Goal: Transaction & Acquisition: Book appointment/travel/reservation

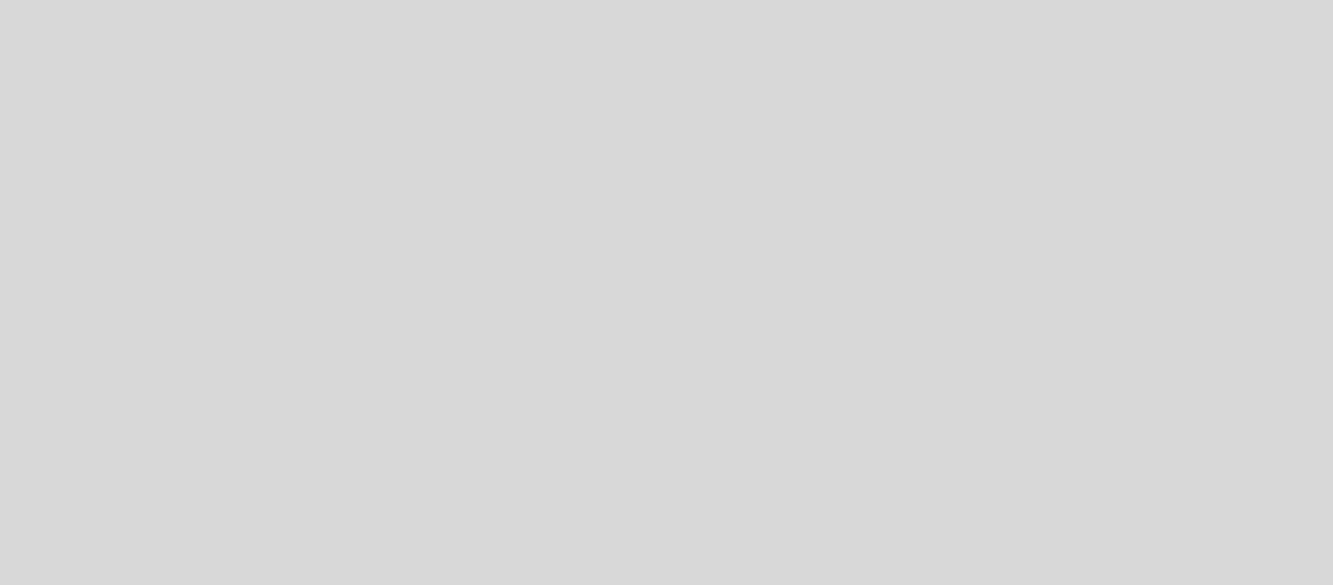
select select "es"
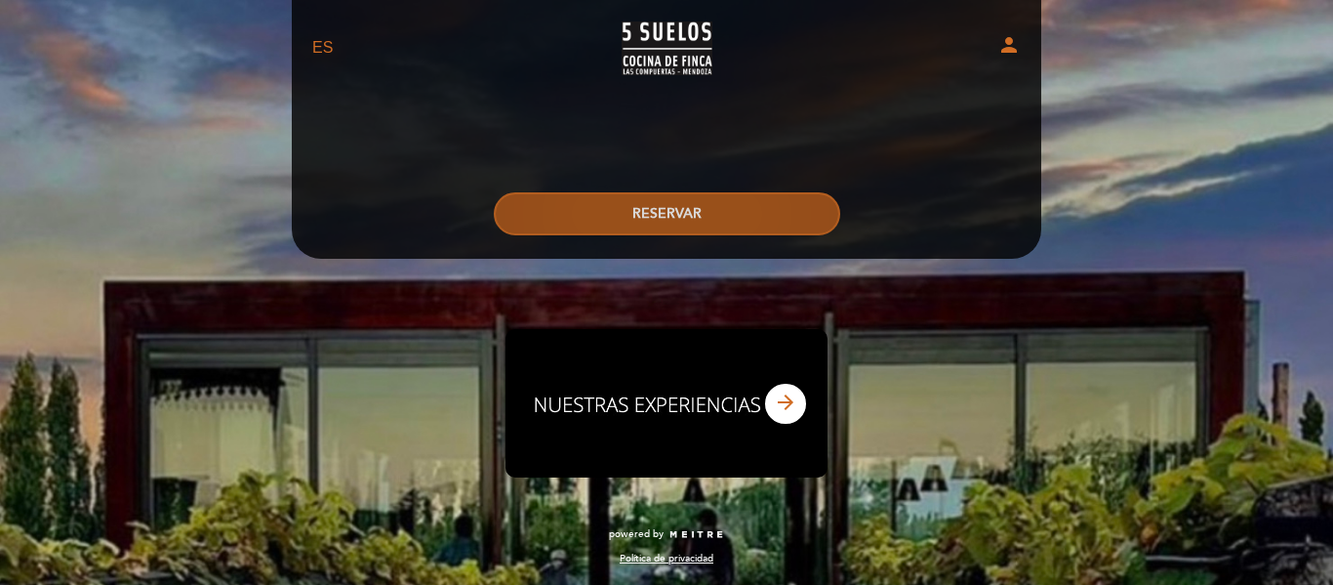
click at [690, 209] on button "RESERVAR" at bounding box center [667, 213] width 346 height 43
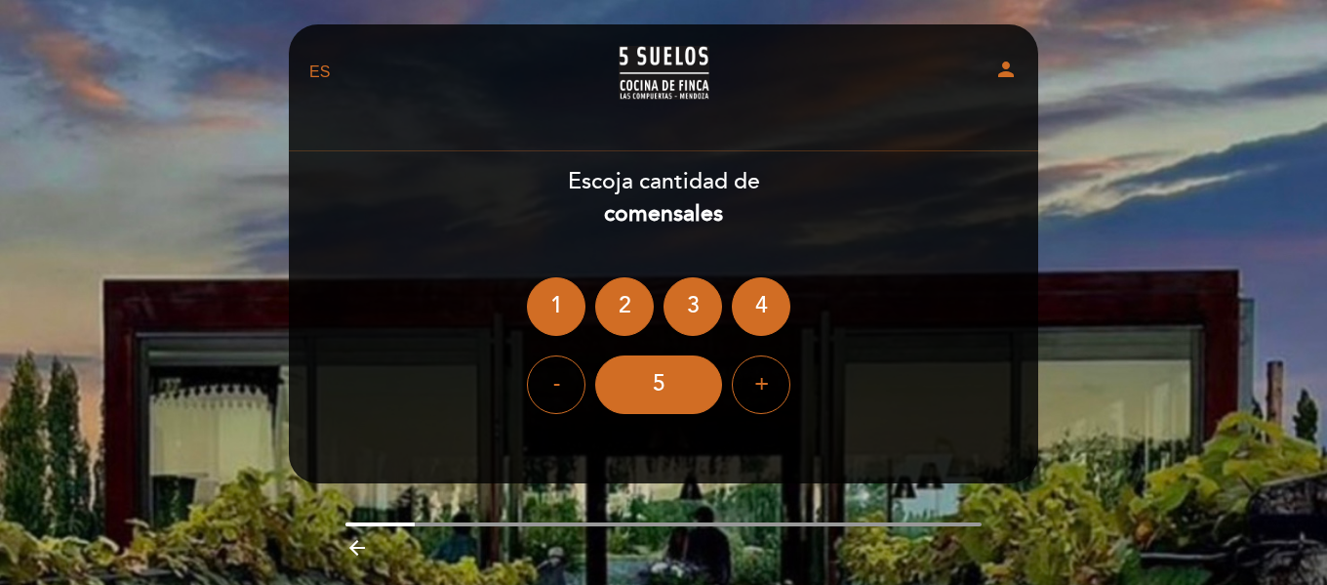
click at [653, 290] on ng-container "1 2 3 4" at bounding box center [663, 306] width 273 height 59
click at [630, 301] on div "2" at bounding box center [624, 306] width 59 height 59
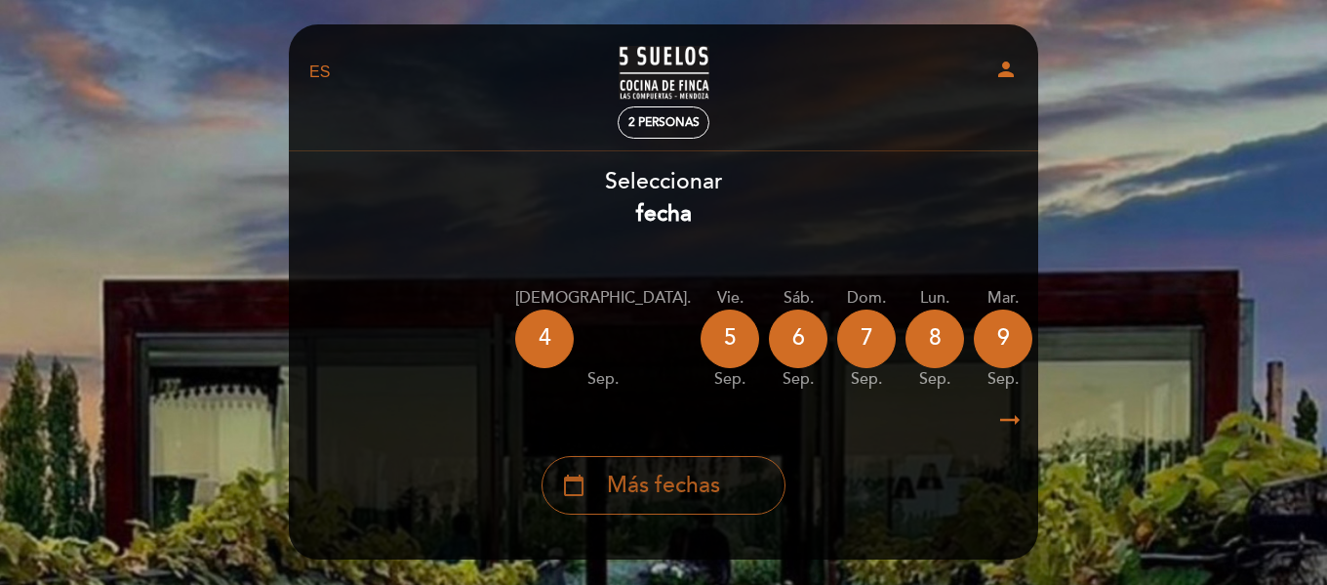
click at [608, 488] on span "Más fechas" at bounding box center [663, 485] width 113 height 32
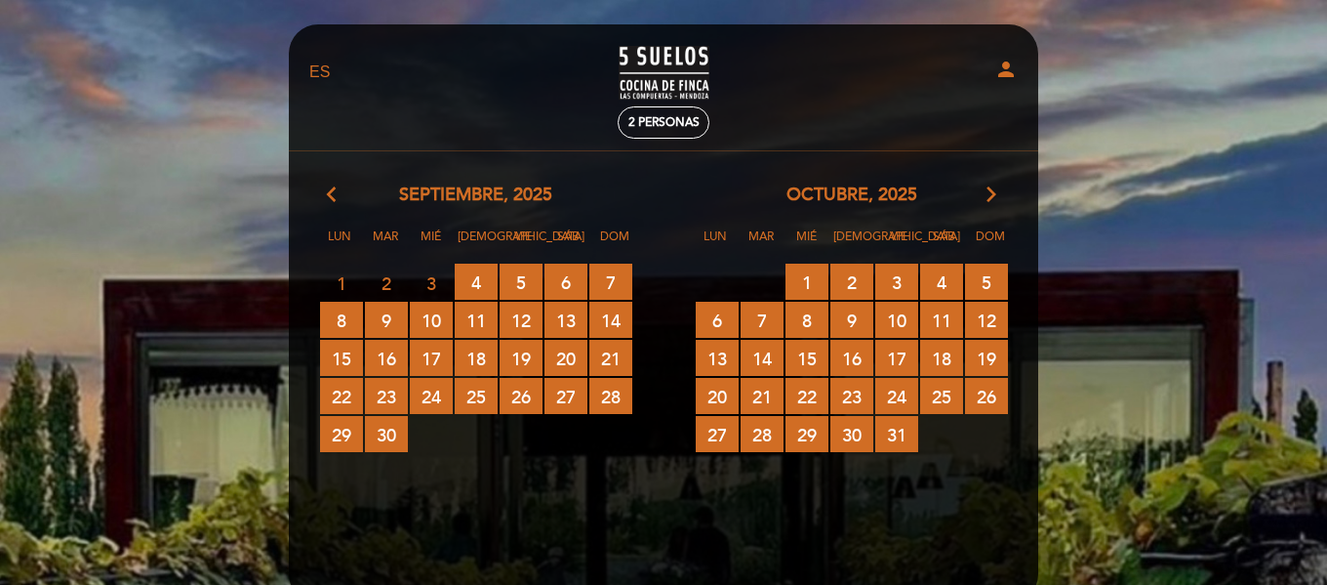
click at [432, 273] on span "3" at bounding box center [431, 283] width 43 height 36
click at [432, 276] on span "3" at bounding box center [431, 283] width 43 height 36
drag, startPoint x: 432, startPoint y: 276, endPoint x: 709, endPoint y: 144, distance: 306.0
click at [435, 274] on span "3" at bounding box center [431, 283] width 43 height 36
